Goal: Browse casually

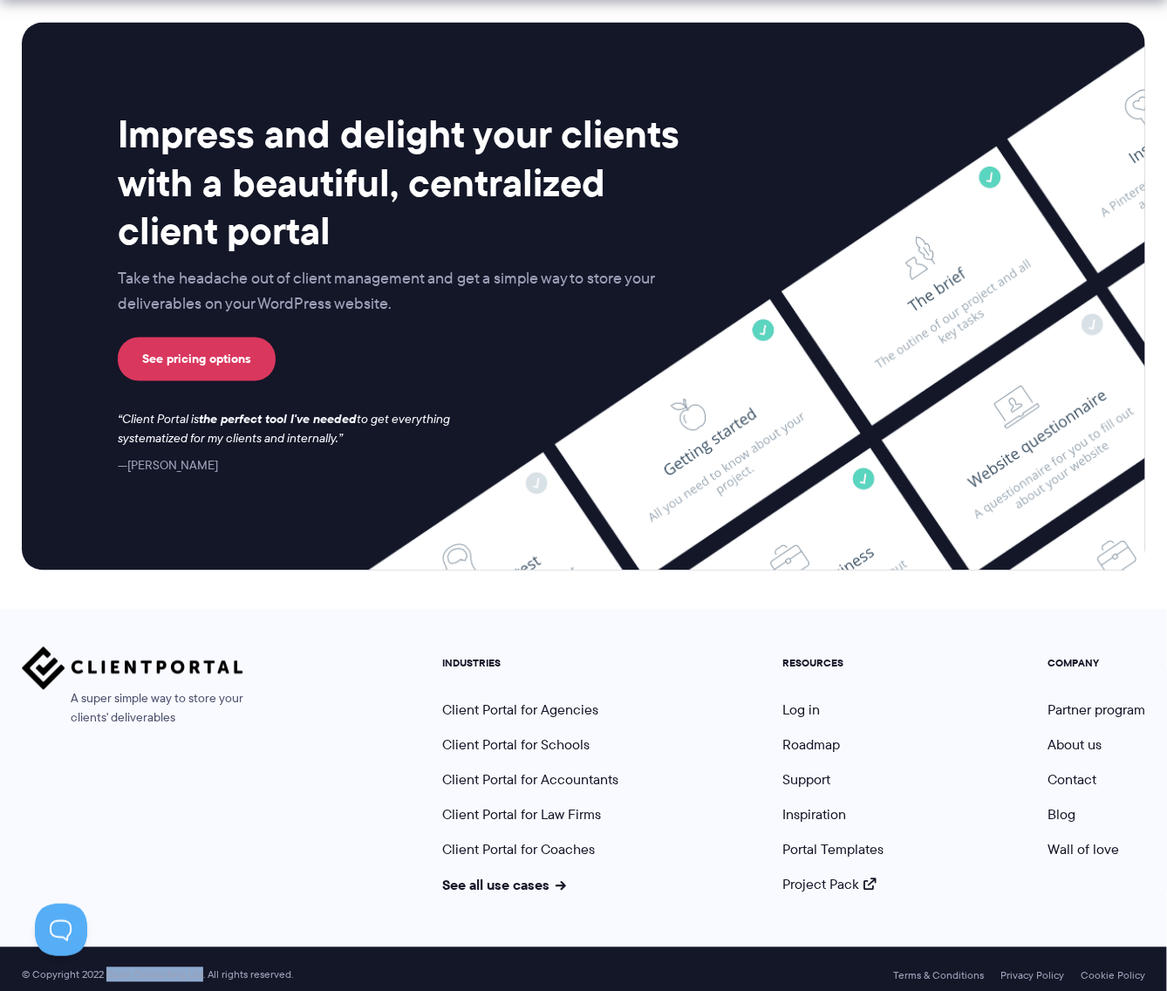
drag, startPoint x: 201, startPoint y: 961, endPoint x: 107, endPoint y: 963, distance: 94.2
click at [107, 969] on span "© Copyright 2022 Dunn Consulting Ltd. All rights reserved." at bounding box center [157, 975] width 289 height 13
